Goal: Task Accomplishment & Management: Manage account settings

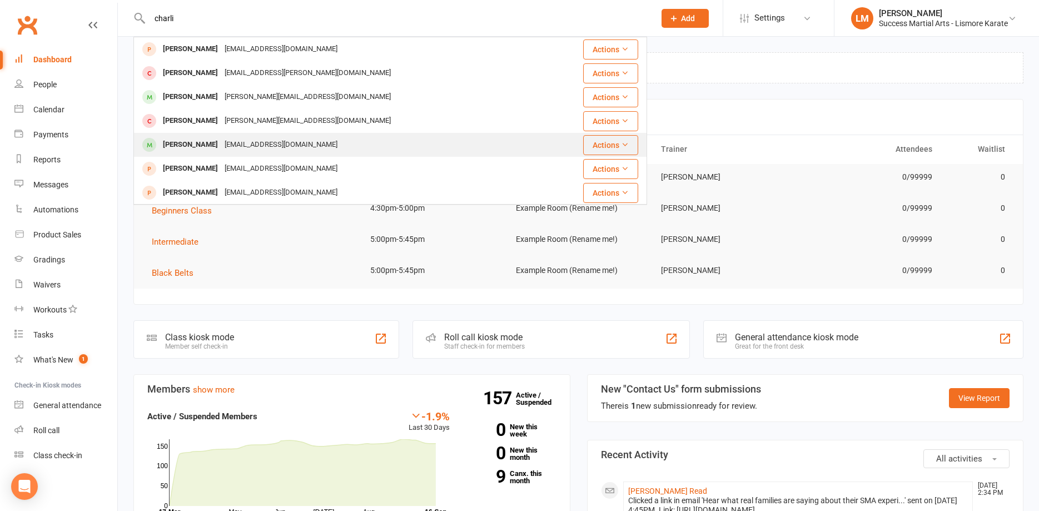
type input "charli"
click at [190, 146] on div "[PERSON_NAME]" at bounding box center [191, 145] width 62 height 16
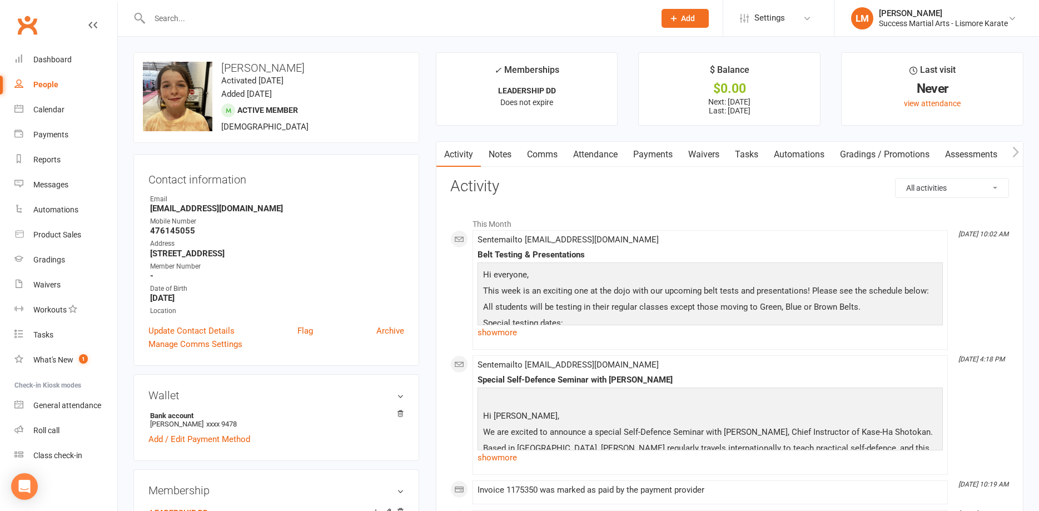
click at [658, 152] on link "Payments" at bounding box center [653, 155] width 55 height 26
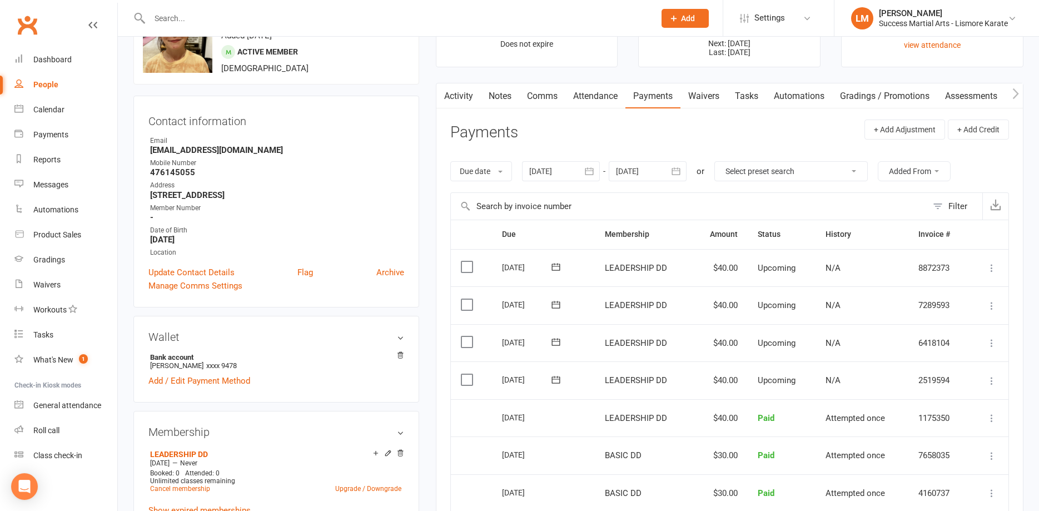
scroll to position [113, 0]
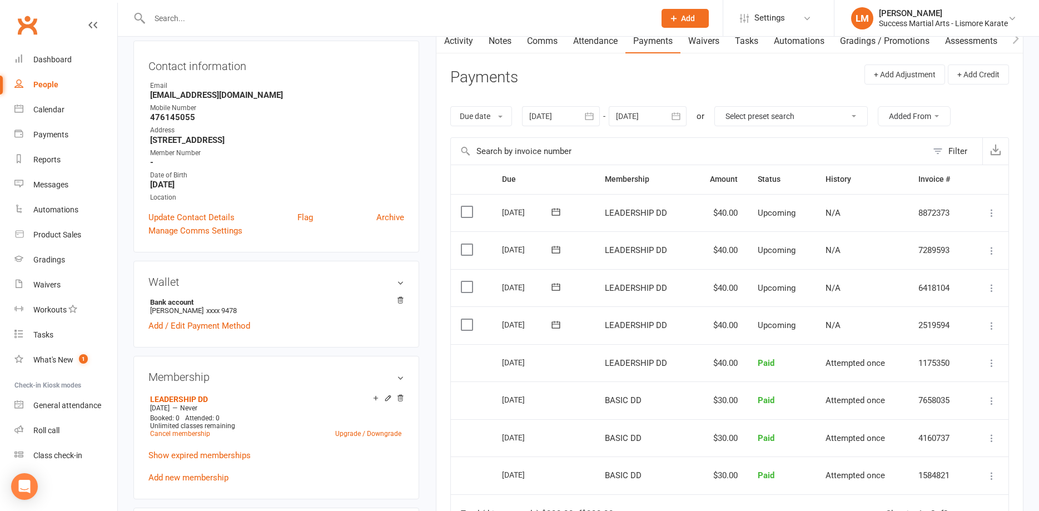
click at [993, 327] on icon at bounding box center [991, 325] width 11 height 11
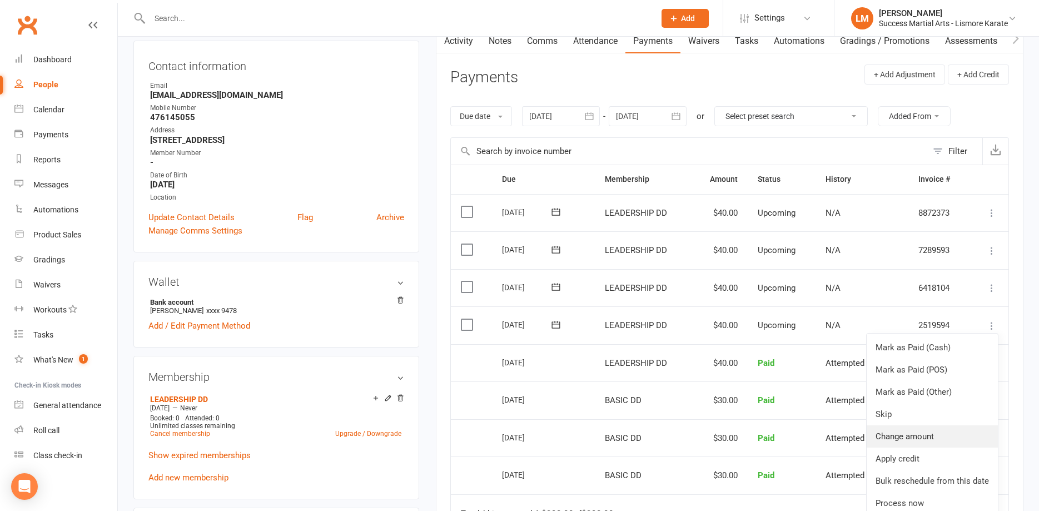
click at [897, 436] on link "Change amount" at bounding box center [932, 436] width 131 height 22
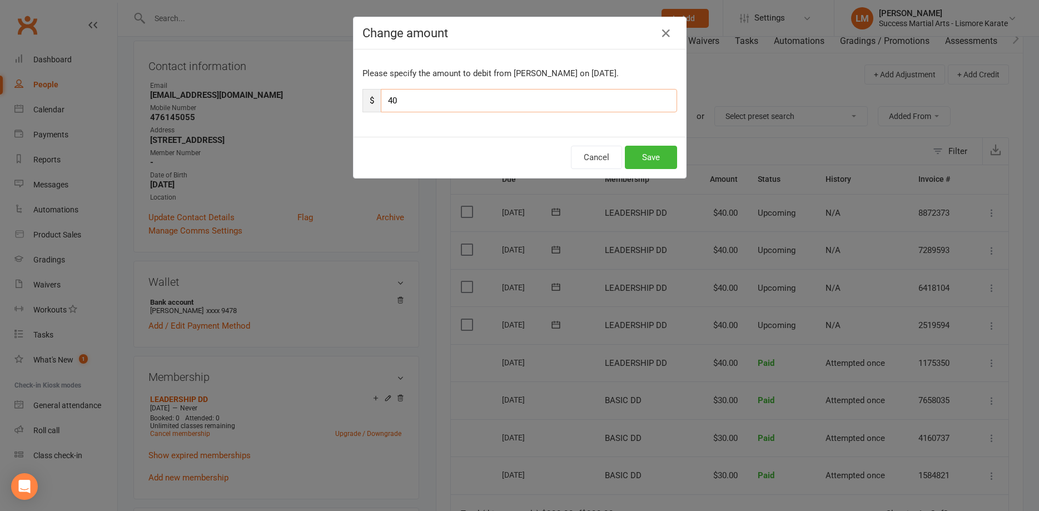
drag, startPoint x: 388, startPoint y: 100, endPoint x: 345, endPoint y: 100, distance: 42.3
click at [381, 100] on input "40" at bounding box center [529, 100] width 296 height 23
type input "70"
click at [649, 155] on button "Save" at bounding box center [651, 157] width 52 height 23
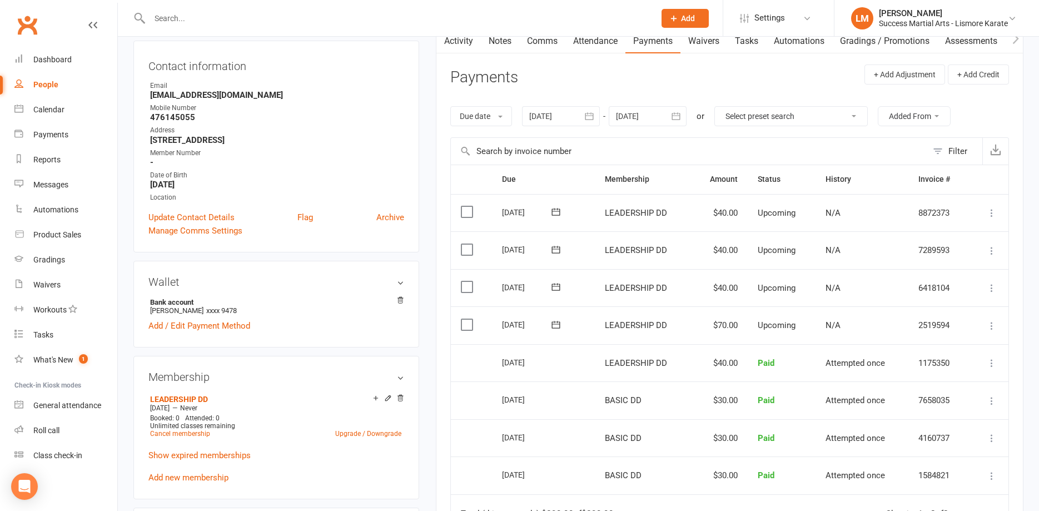
click at [193, 25] on input "text" at bounding box center [396, 19] width 501 height 16
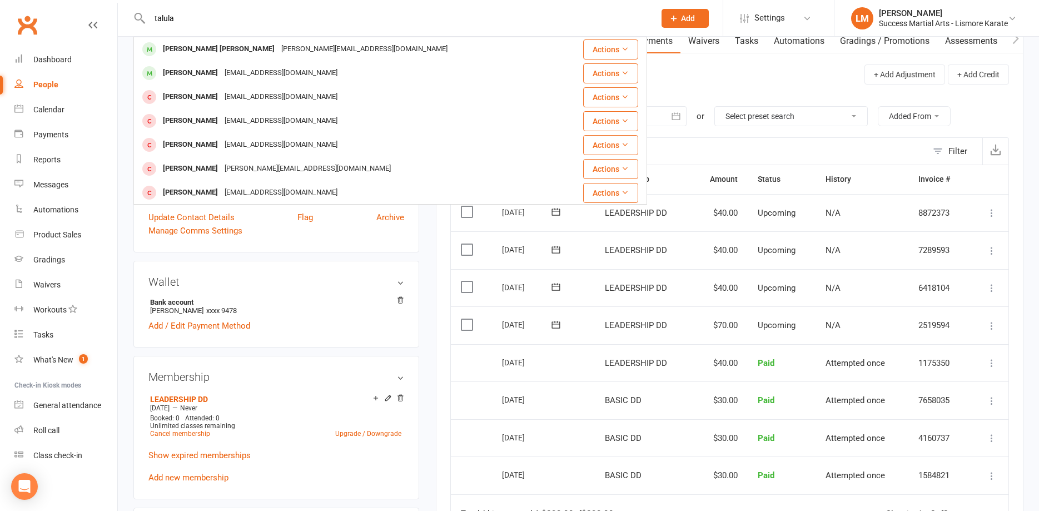
type input "talula"
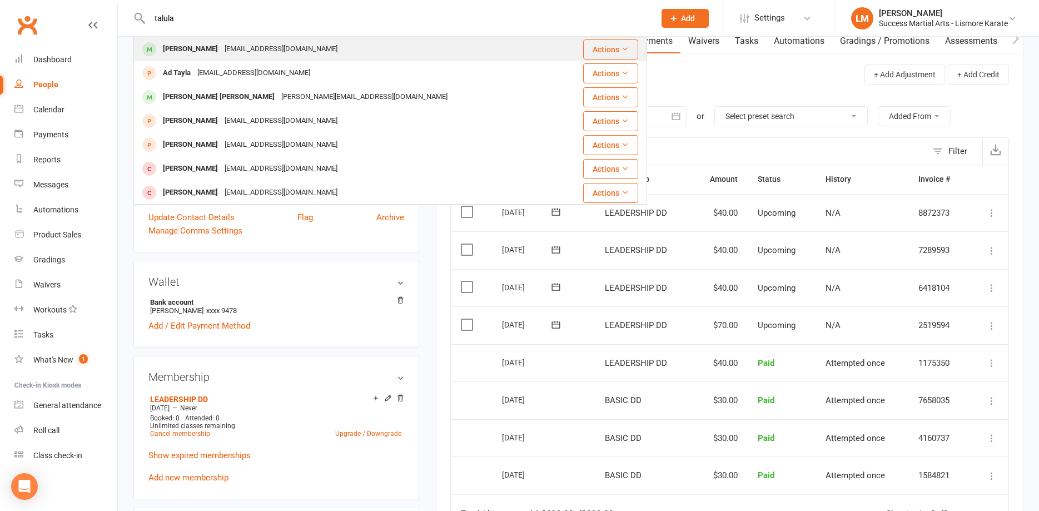
click at [184, 54] on div "[PERSON_NAME]" at bounding box center [191, 49] width 62 height 16
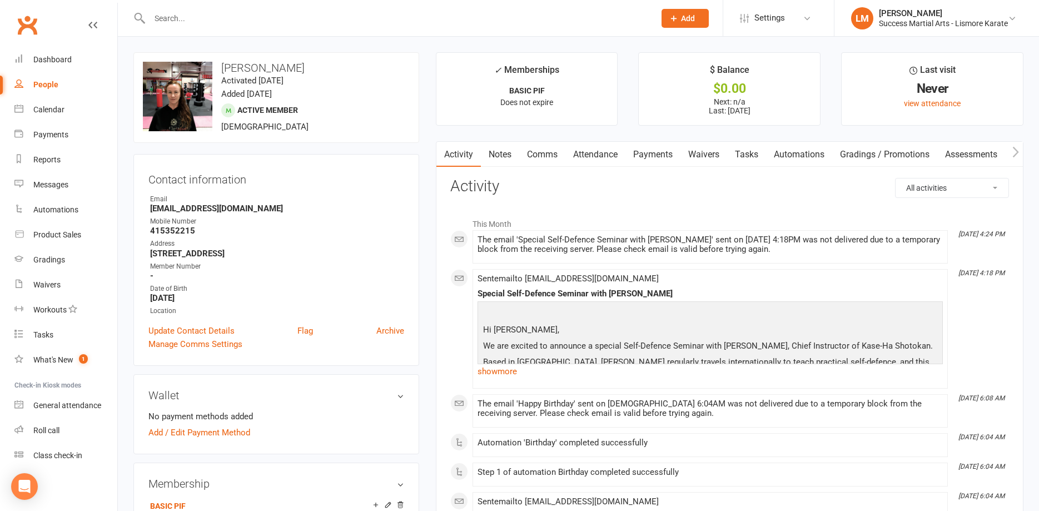
click at [661, 156] on link "Payments" at bounding box center [653, 155] width 55 height 26
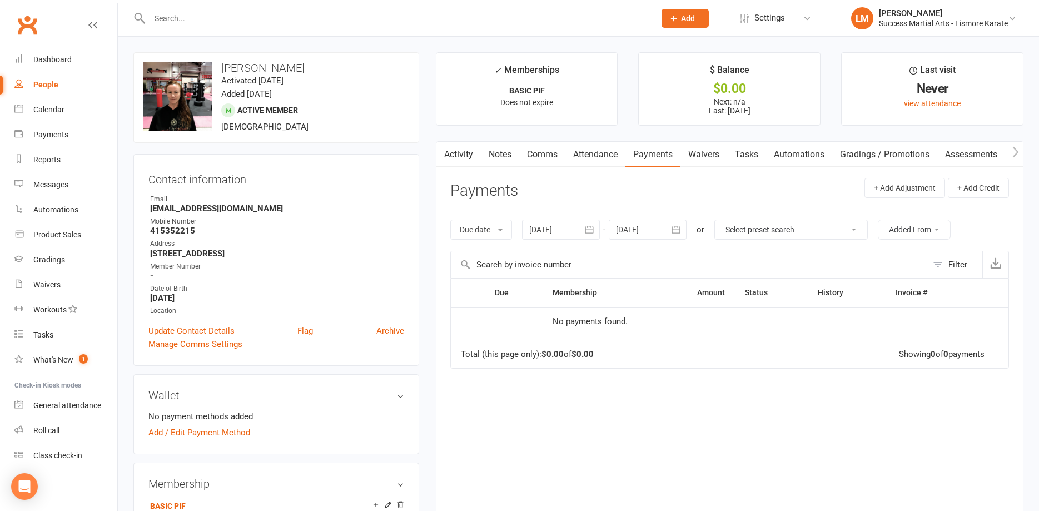
click at [542, 226] on div at bounding box center [561, 230] width 78 height 20
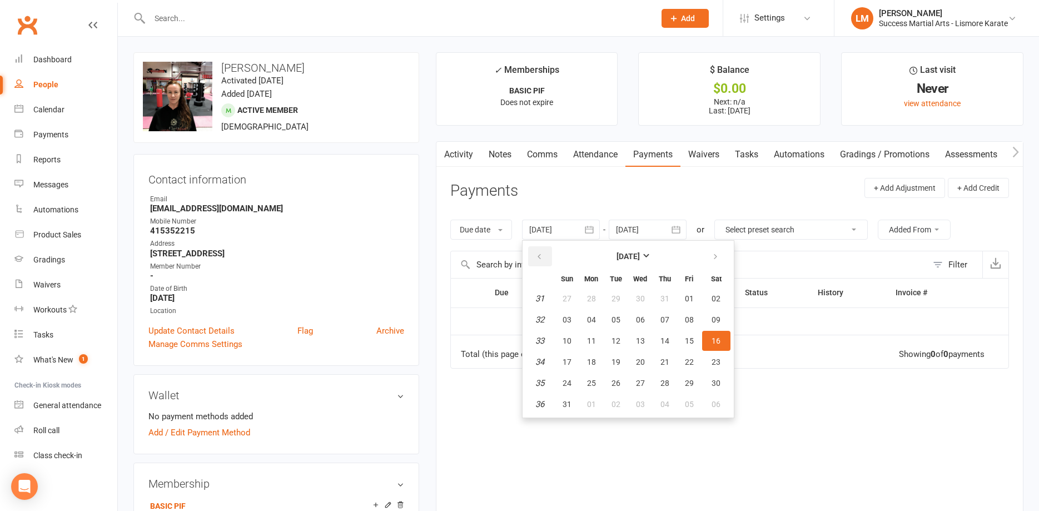
click at [537, 254] on button "button" at bounding box center [540, 256] width 24 height 20
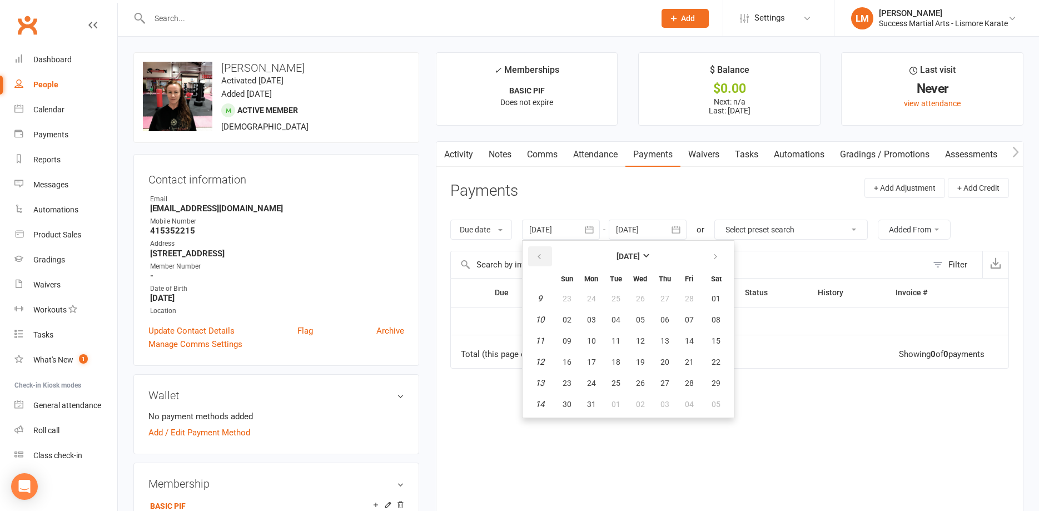
click at [537, 254] on button "button" at bounding box center [540, 256] width 24 height 20
click at [595, 344] on span "10" at bounding box center [591, 340] width 9 height 9
type input "[DATE]"
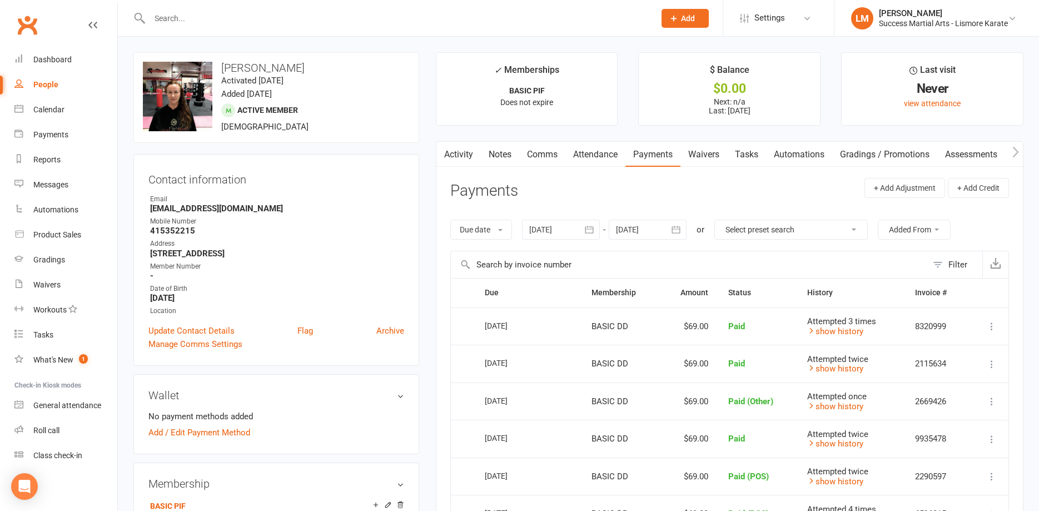
scroll to position [170, 0]
